Goal: Information Seeking & Learning: Learn about a topic

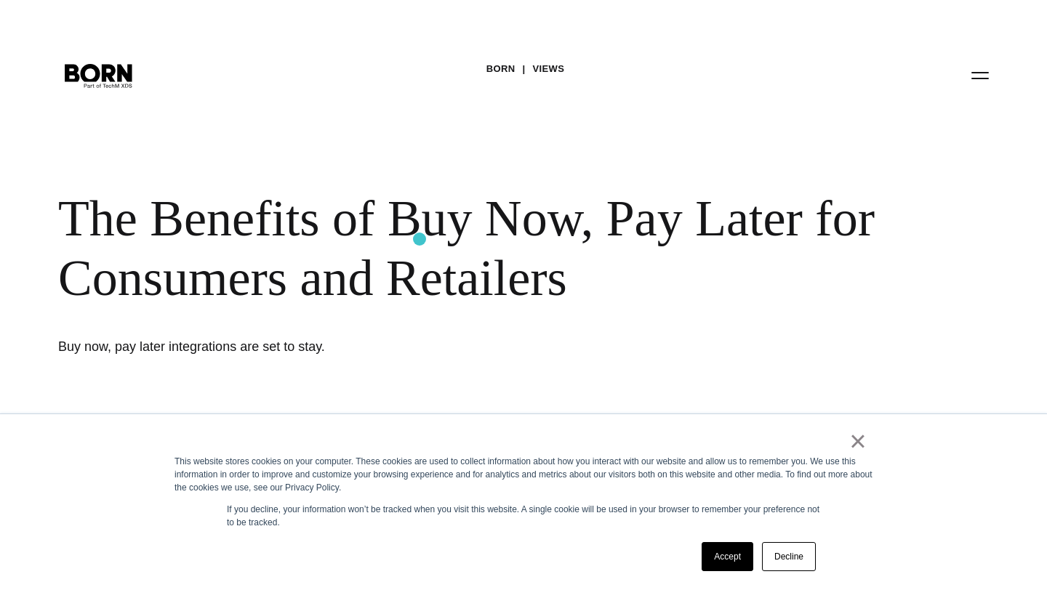
scroll to position [100, 0]
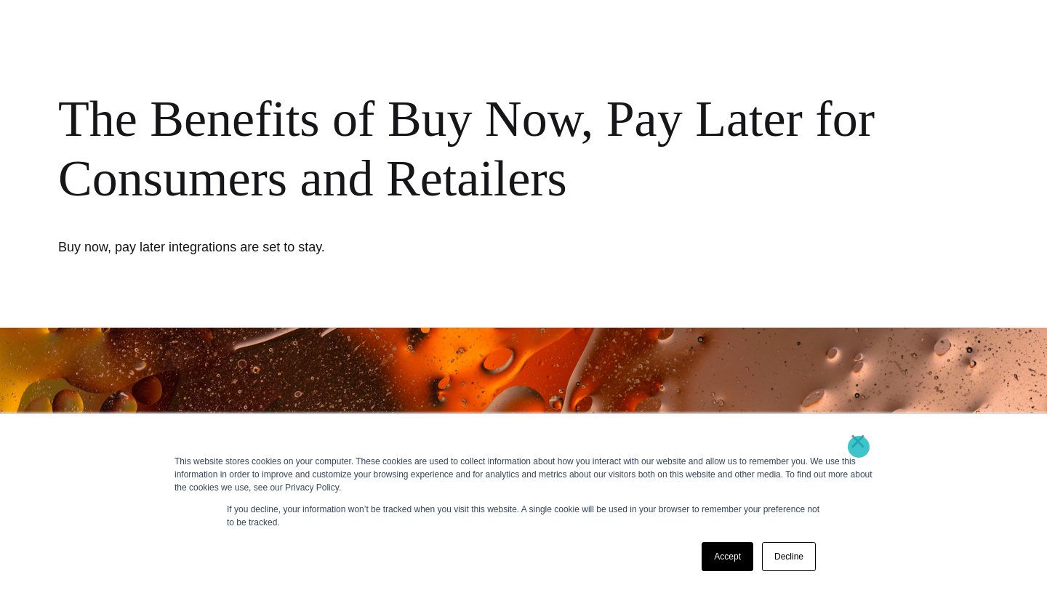
click at [859, 447] on link "×" at bounding box center [857, 441] width 17 height 13
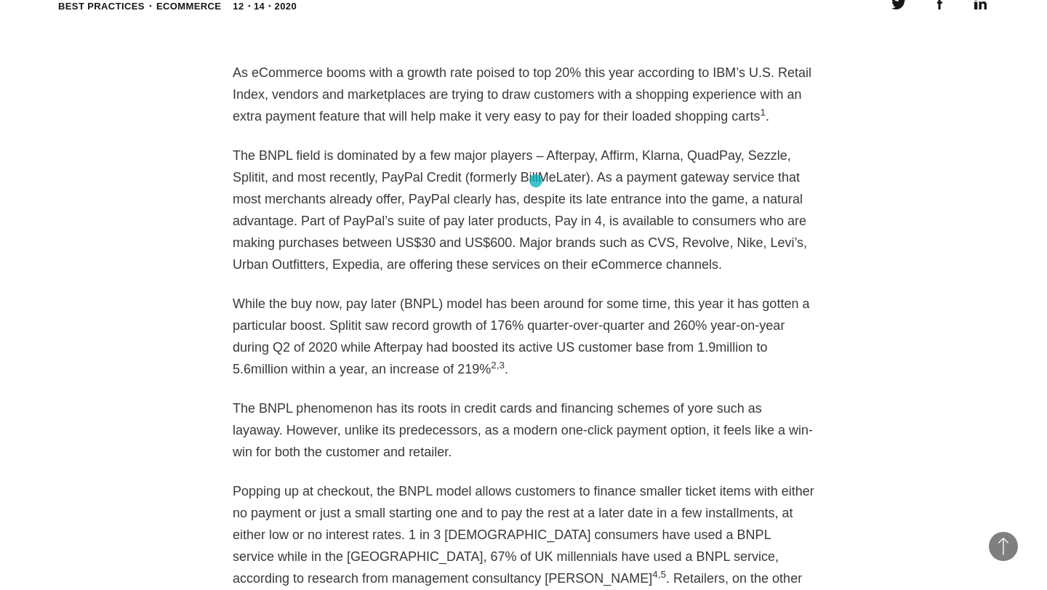
scroll to position [1091, 0]
click at [525, 181] on p "The BNPL field is dominated by a few major players – Afterpay, Affirm, Klarna, …" at bounding box center [524, 209] width 582 height 131
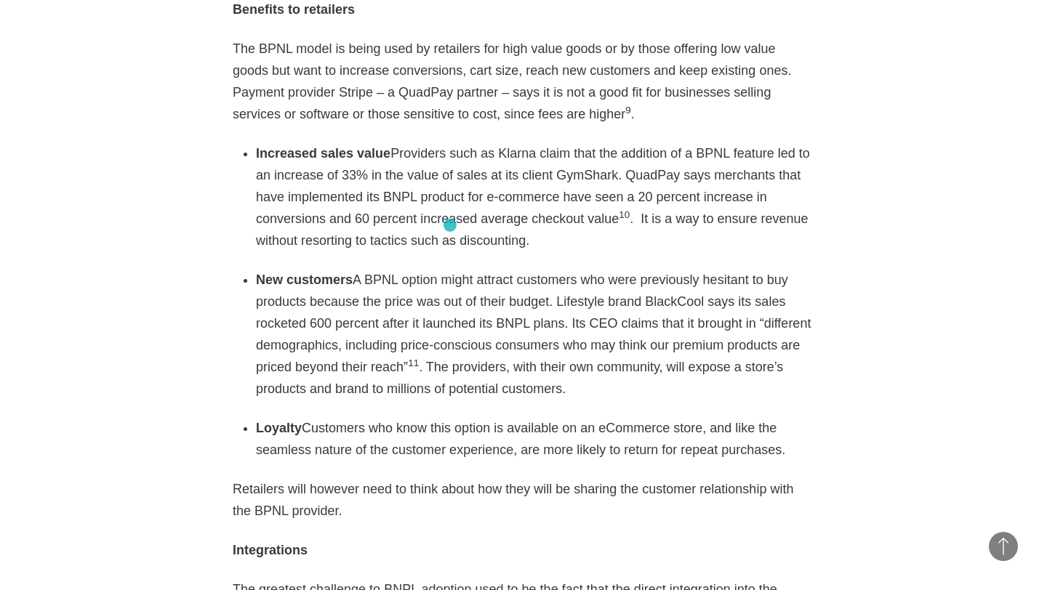
scroll to position [2454, 0]
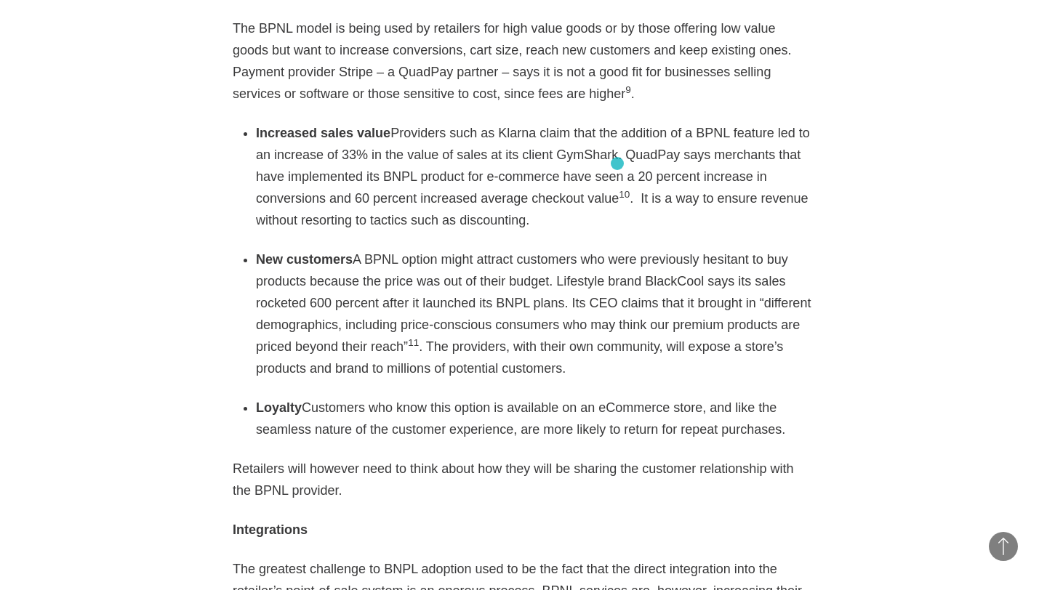
drag, startPoint x: 621, startPoint y: 110, endPoint x: 618, endPoint y: 164, distance: 53.9
click at [618, 164] on li "Increased sales value Providers such as Klarna claim that the addition of a BPN…" at bounding box center [535, 176] width 558 height 109
copy li "QuadPay says merchants that have implemented its BNPL product for e-commerce ha…"
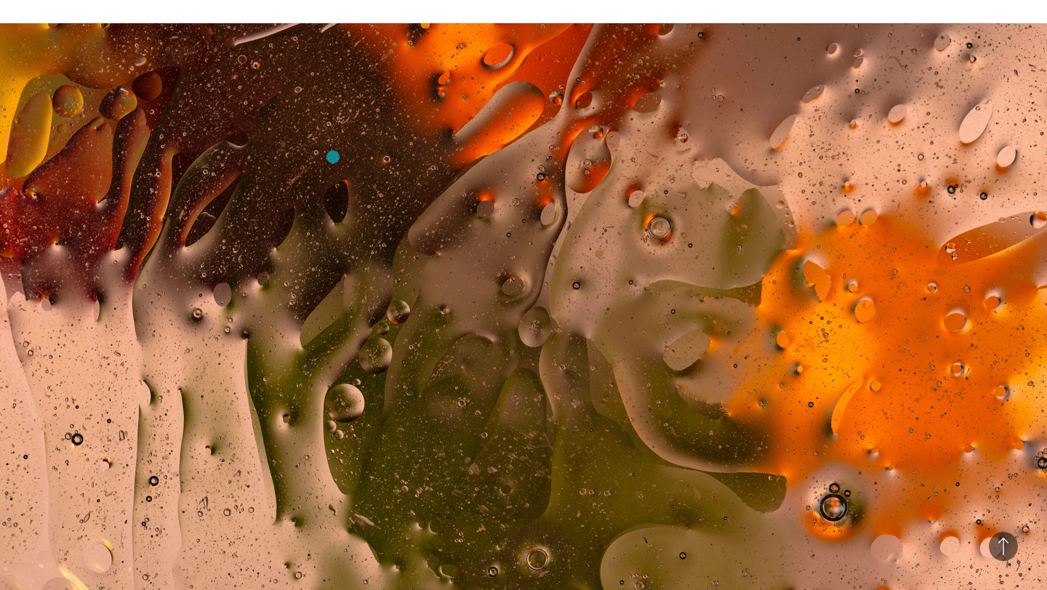
scroll to position [0, 0]
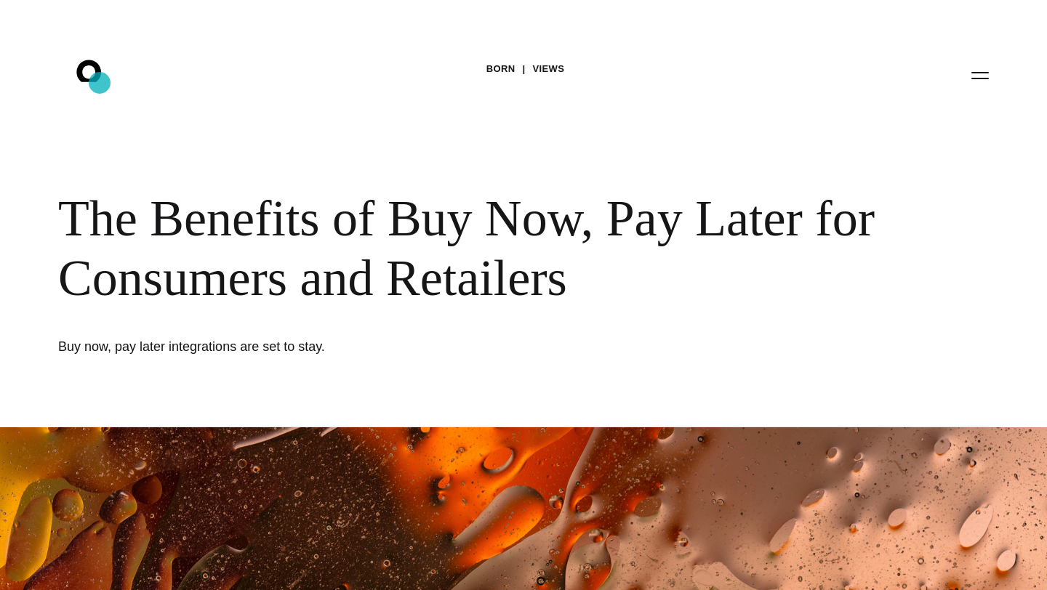
click at [100, 83] on icon ".st0{display:none;} .st1{display:inline;} .st2{font-family:'HelveticaNeue-Mediu…" at bounding box center [98, 75] width 93 height 38
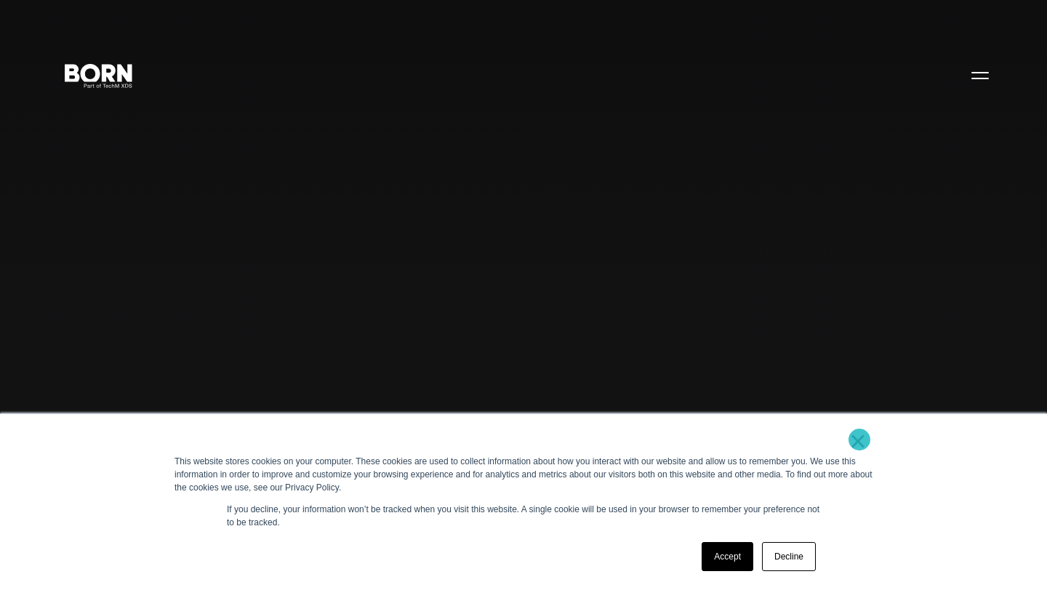
click at [859, 441] on link "×" at bounding box center [857, 441] width 17 height 13
